Goal: Information Seeking & Learning: Learn about a topic

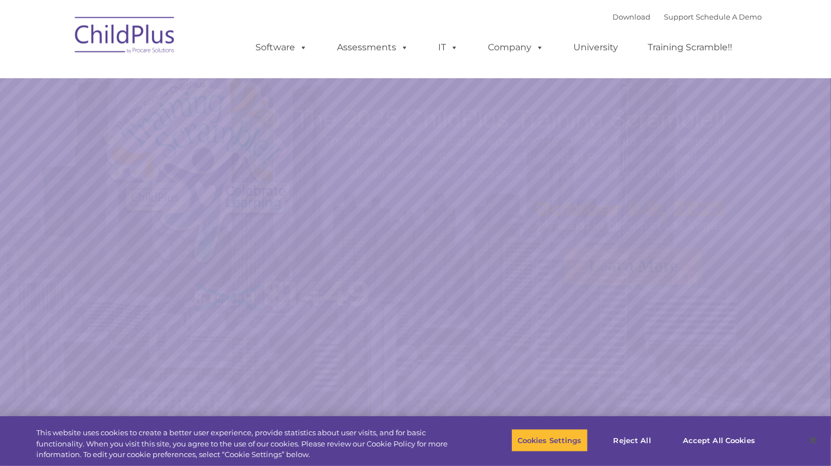
select select "MEDIUM"
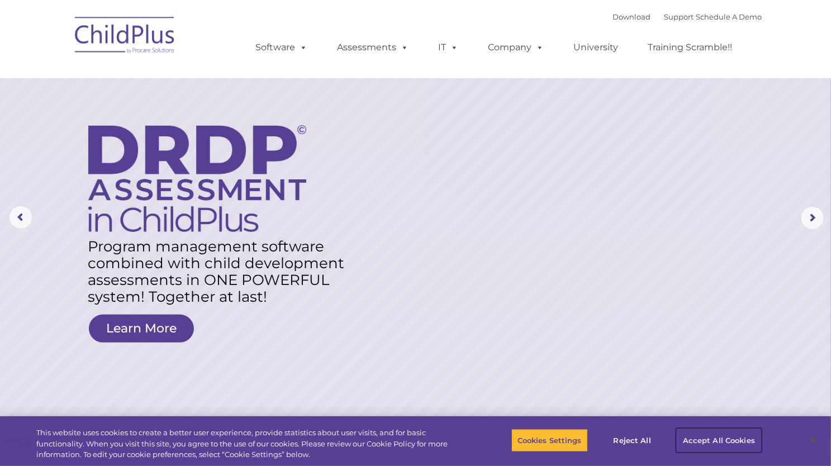
click at [730, 442] on button "Accept All Cookies" at bounding box center [719, 440] width 84 height 23
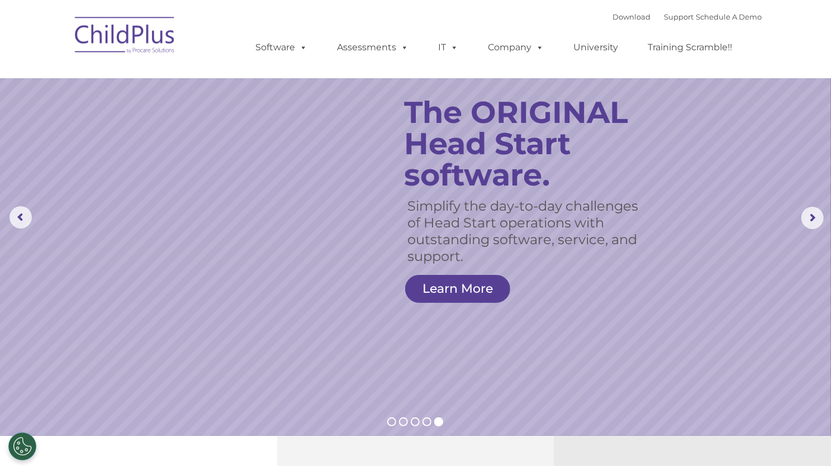
click at [548, 14] on div "Download Support | Schedule A Demo  MENU MENU Software ChildPlus: The original…" at bounding box center [498, 38] width 529 height 61
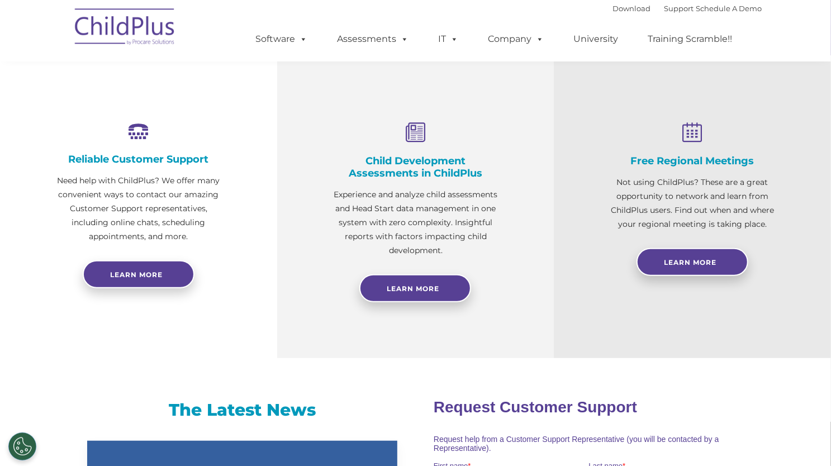
scroll to position [349, 0]
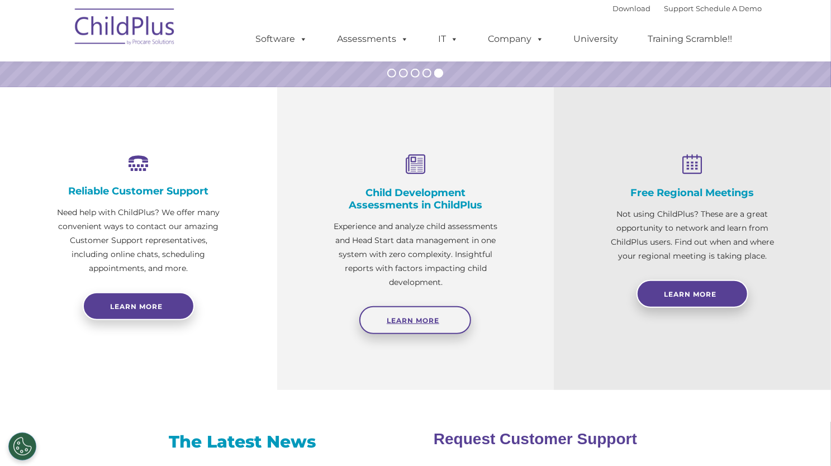
click at [426, 315] on link "Learn More" at bounding box center [415, 320] width 112 height 28
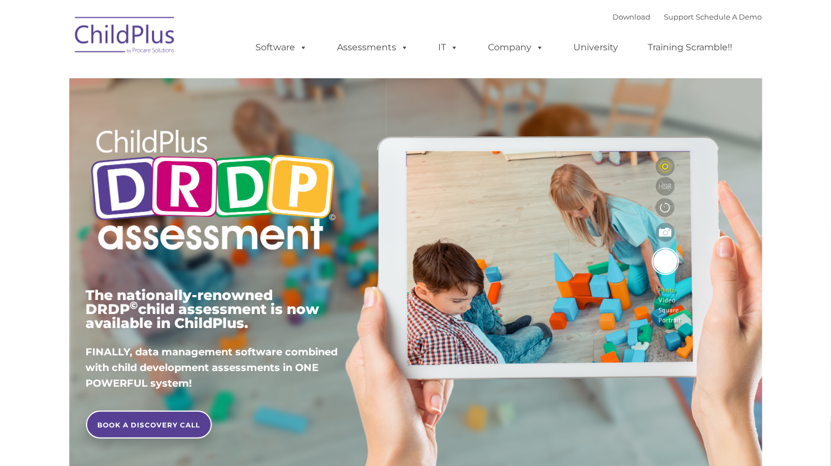
type input ""
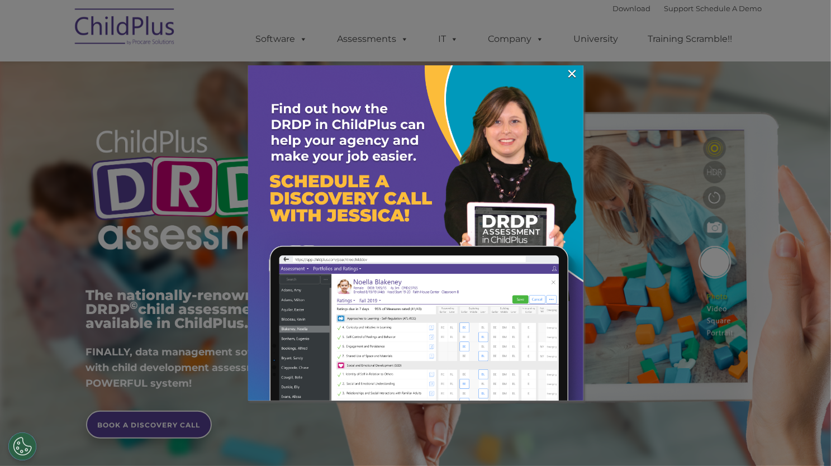
scroll to position [1348, 0]
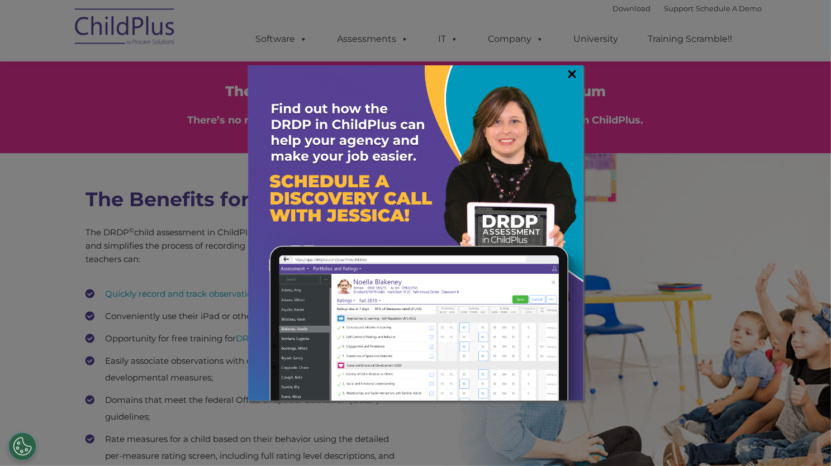
click at [574, 69] on link "×" at bounding box center [572, 73] width 13 height 11
